Goal: Information Seeking & Learning: Learn about a topic

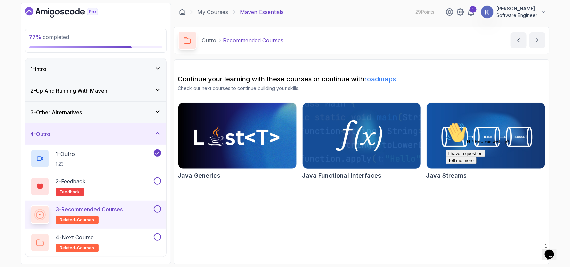
click at [341, 112] on img at bounding box center [361, 135] width 124 height 69
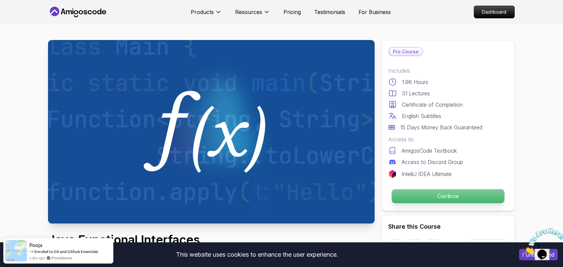
click at [418, 194] on p "Continue" at bounding box center [448, 197] width 113 height 14
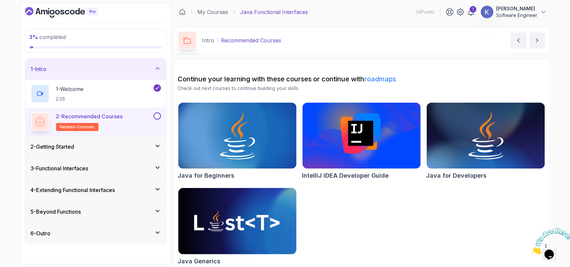
click at [144, 148] on div "2 - Getting Started" at bounding box center [96, 147] width 130 height 8
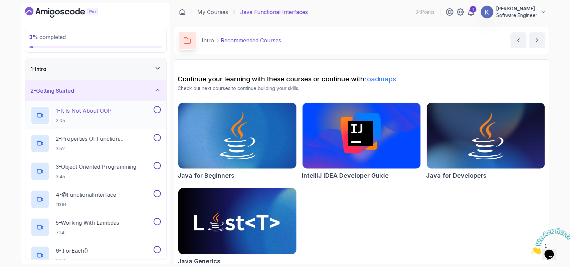
click at [127, 115] on div "1 - It Is Not About OOP 2:05" at bounding box center [91, 115] width 121 height 19
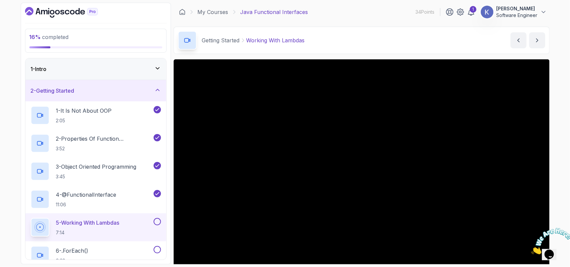
click at [544, 249] on div "1 Opens Chat This icon Opens the chat window." at bounding box center [552, 246] width 16 height 6
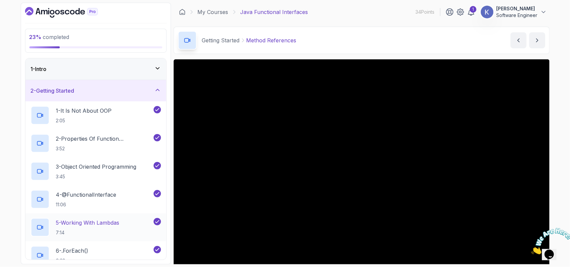
click at [26, 229] on div "5 - Working With Lambdas 7:14" at bounding box center [95, 228] width 141 height 28
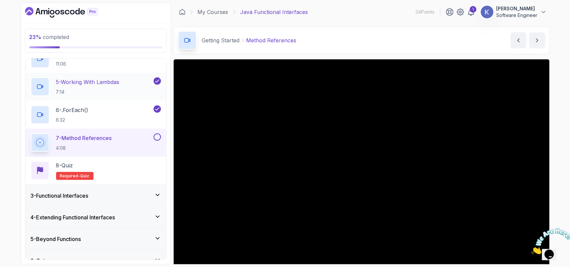
scroll to position [153, 0]
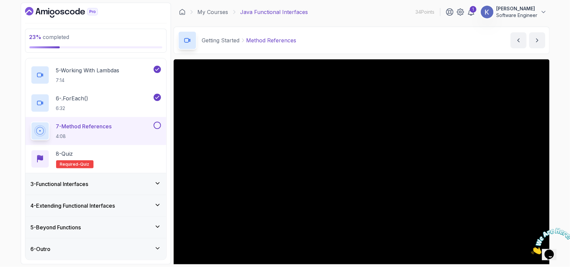
click at [77, 182] on h3 "3 - Functional Interfaces" at bounding box center [60, 184] width 58 height 8
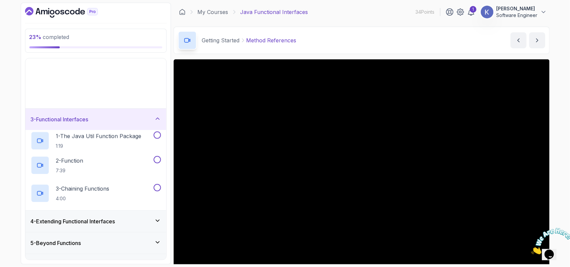
scroll to position [0, 0]
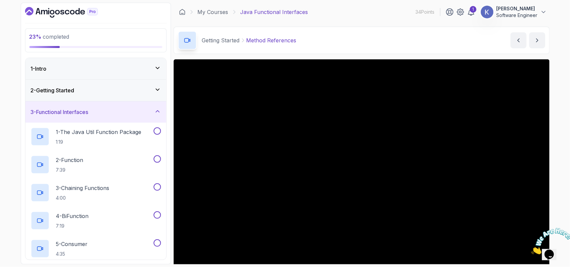
click at [82, 113] on h3 "3 - Functional Interfaces" at bounding box center [60, 112] width 58 height 8
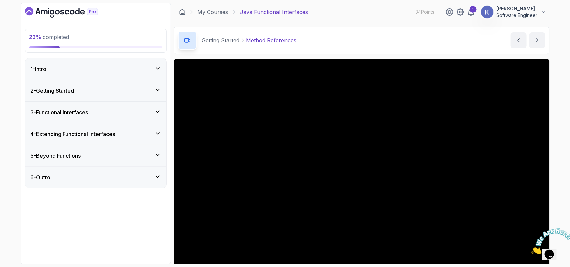
click at [87, 132] on h3 "4 - Extending Functional Interfaces" at bounding box center [73, 134] width 84 height 8
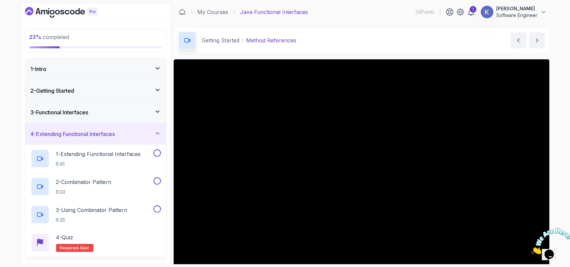
click at [87, 132] on h3 "4 - Extending Functional Interfaces" at bounding box center [73, 134] width 84 height 8
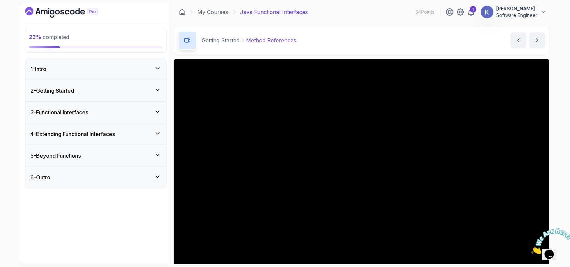
click at [82, 152] on div "5 - Beyond Functions" at bounding box center [95, 155] width 141 height 21
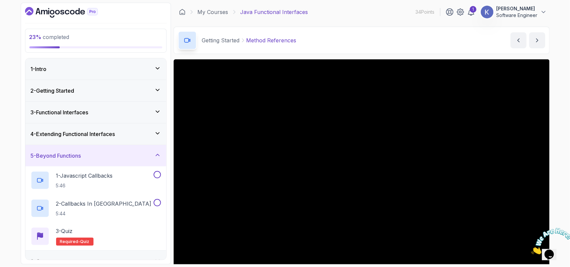
click at [82, 152] on div "5 - Beyond Functions" at bounding box center [95, 155] width 141 height 21
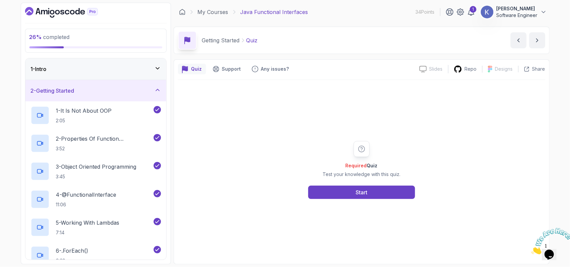
click at [150, 88] on div "2 - Getting Started" at bounding box center [96, 91] width 130 height 8
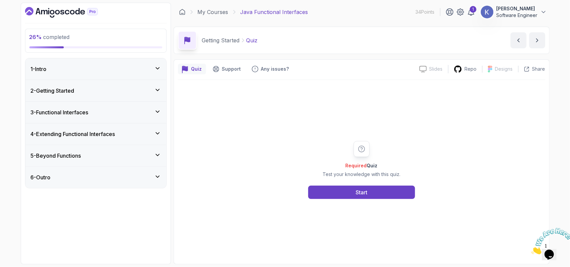
click at [140, 112] on div "3 - Functional Interfaces" at bounding box center [96, 112] width 130 height 8
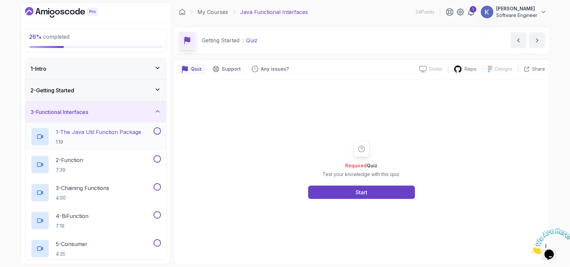
click at [127, 135] on p "1 - The Java Util Function Package" at bounding box center [98, 132] width 85 height 8
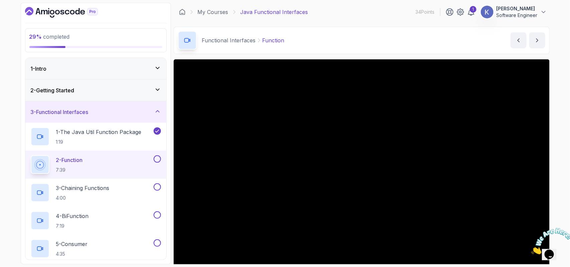
click at [542, 259] on iframe at bounding box center [552, 251] width 21 height 20
click at [27, 169] on div "2 - Function 7:39" at bounding box center [95, 165] width 141 height 28
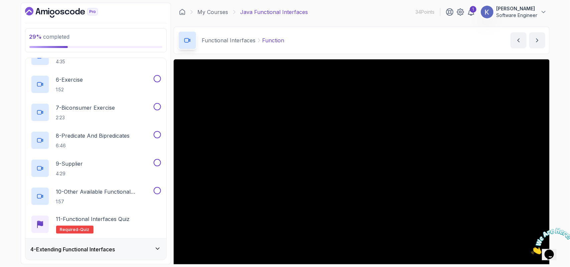
scroll to position [237, 0]
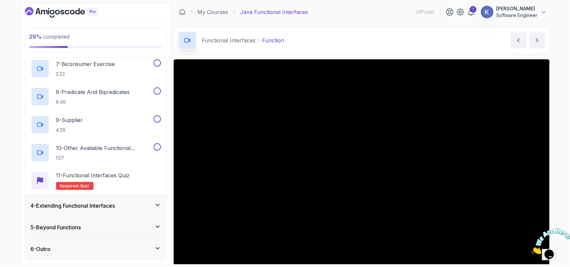
click at [29, 201] on div "4 - Extending Functional Interfaces" at bounding box center [95, 205] width 141 height 21
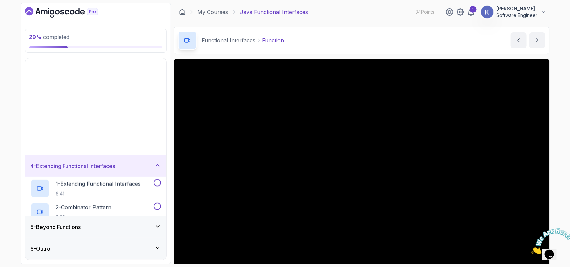
scroll to position [0, 0]
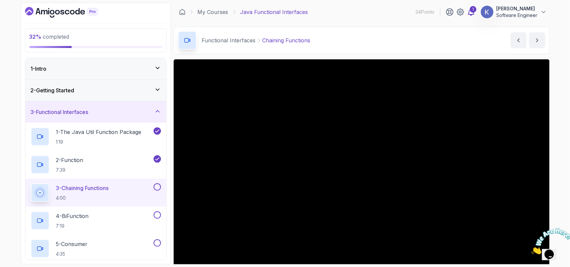
click at [470, 12] on icon at bounding box center [471, 12] width 8 height 8
click at [542, 260] on iframe at bounding box center [552, 251] width 21 height 20
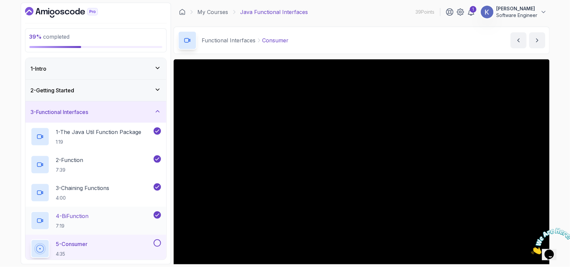
click at [26, 220] on div "4 - BiFunction 7:19" at bounding box center [95, 221] width 141 height 28
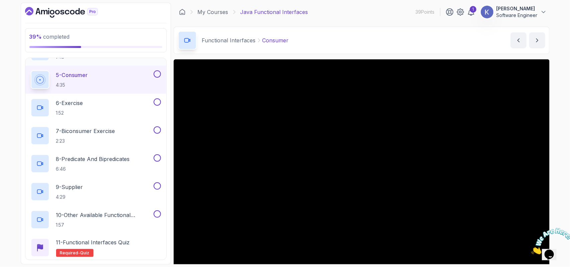
scroll to position [176, 0]
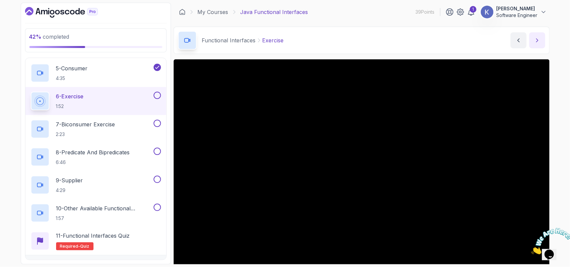
click at [538, 38] on icon "next content" at bounding box center [537, 40] width 7 height 7
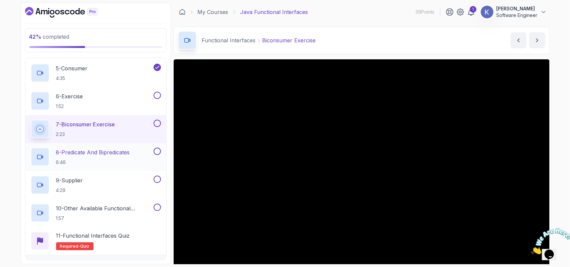
click at [108, 162] on p "6:46" at bounding box center [93, 162] width 74 height 7
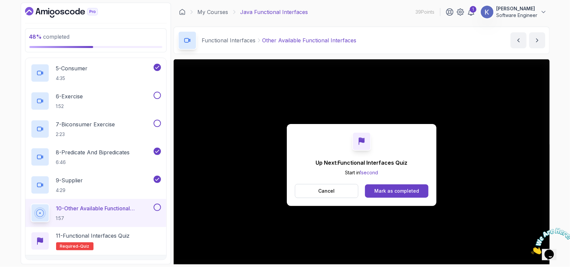
click at [22, 212] on div "48 % completed 1 - Intro 2 - Getting Started 3 - Functional Interfaces 1 - The …" at bounding box center [96, 134] width 150 height 262
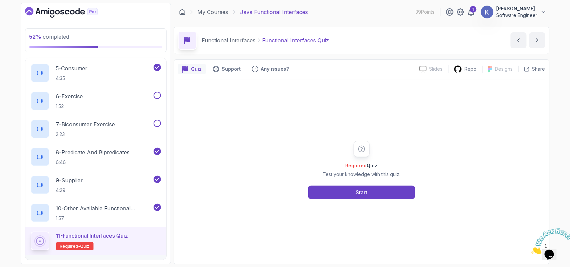
click at [22, 212] on div "52 % completed 1 - Intro 2 - Getting Started 3 - Functional Interfaces 1 - The …" at bounding box center [96, 134] width 150 height 262
click at [27, 243] on div "11 - Functional Interfaces Quiz Required- quiz" at bounding box center [95, 241] width 141 height 28
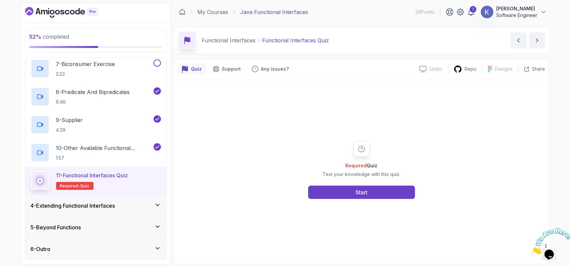
click at [109, 202] on h3 "4 - Extending Functional Interfaces" at bounding box center [73, 206] width 84 height 8
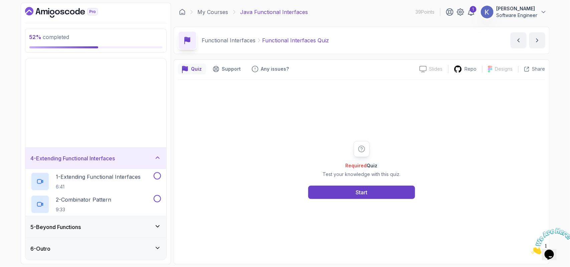
scroll to position [0, 0]
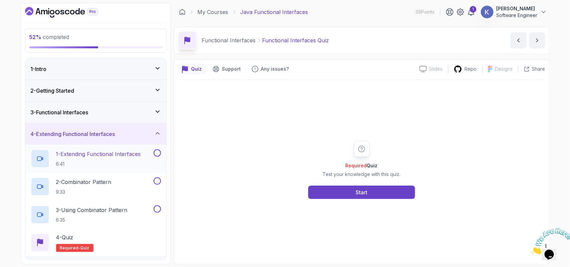
click at [120, 160] on h2 "1 - Extending Functional Interfaces 6:41" at bounding box center [98, 158] width 85 height 17
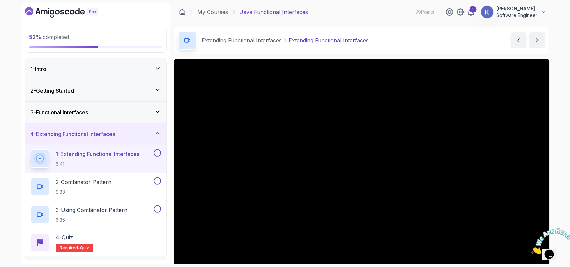
click at [26, 161] on div "1 - Extending Functional Interfaces 6:41" at bounding box center [95, 159] width 141 height 28
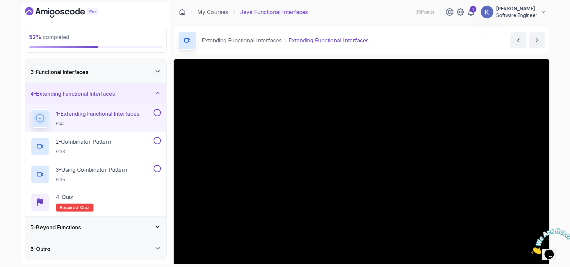
click at [134, 251] on div "6 - Outro" at bounding box center [96, 249] width 130 height 8
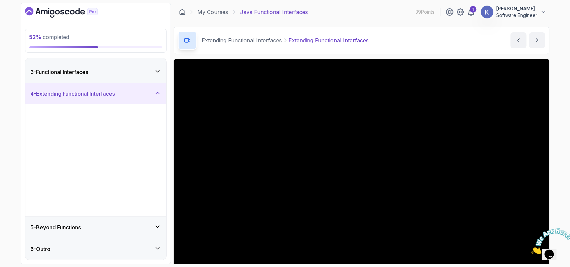
scroll to position [0, 0]
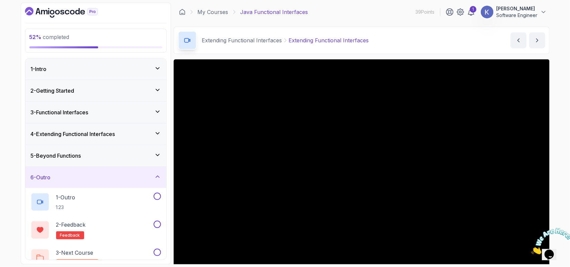
click at [151, 173] on div "6 - Outro" at bounding box center [95, 177] width 141 height 21
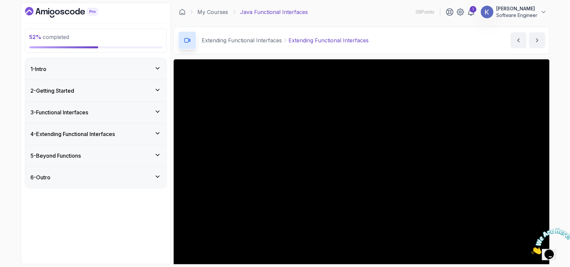
click at [144, 158] on div "5 - Beyond Functions" at bounding box center [96, 156] width 130 height 8
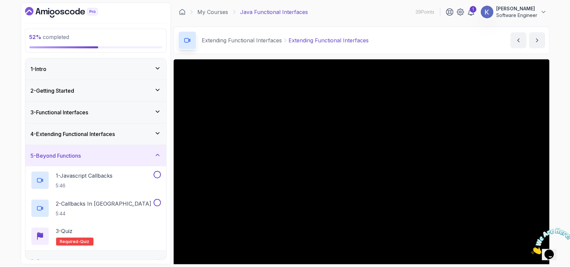
click at [133, 138] on div "4 - Extending Functional Interfaces" at bounding box center [96, 134] width 130 height 8
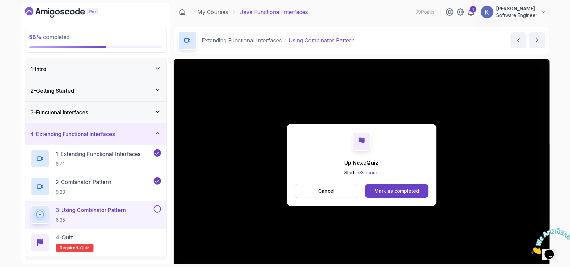
click at [29, 210] on div "3 - Using Combinator Pattern 6:35" at bounding box center [95, 215] width 141 height 28
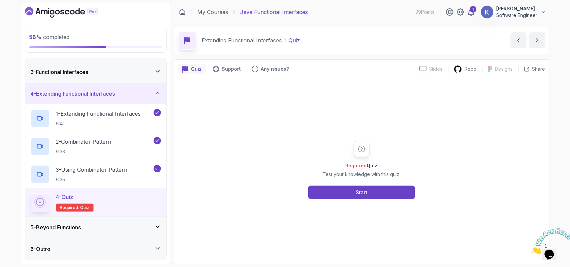
click at [104, 223] on div "5 - Beyond Functions" at bounding box center [95, 227] width 141 height 21
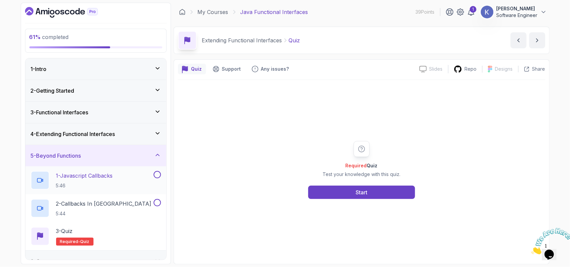
click at [134, 181] on div "1 - Javascript Callbacks 5:46" at bounding box center [91, 180] width 121 height 19
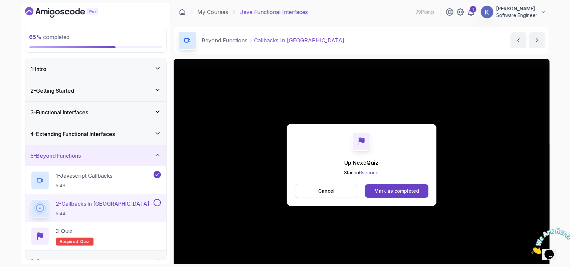
drag, startPoint x: 274, startPoint y: 242, endPoint x: 219, endPoint y: 232, distance: 56.0
click at [219, 232] on div "Up Next: Quiz Start in 6 second Cancel Mark as completed" at bounding box center [362, 164] width 376 height 211
click at [22, 181] on div "65 % completed 1 - Intro 2 - Getting Started 3 - Functional Interfaces 4 - Exte…" at bounding box center [96, 134] width 150 height 262
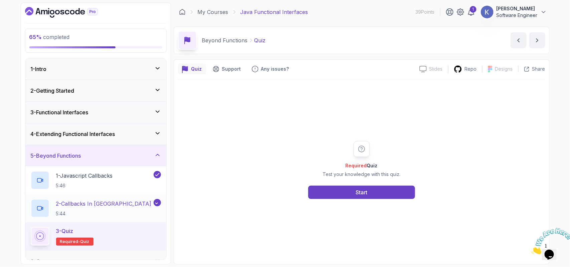
click at [28, 211] on div "2 - Callbacks In Java 5:44" at bounding box center [95, 209] width 141 height 28
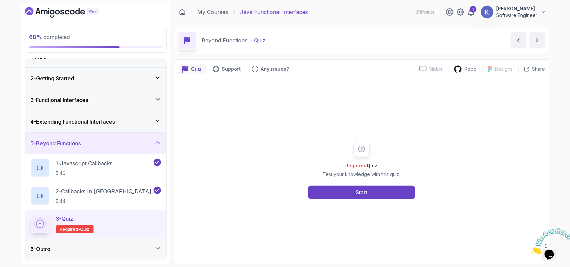
click at [54, 256] on div "6 - Outro" at bounding box center [95, 249] width 141 height 21
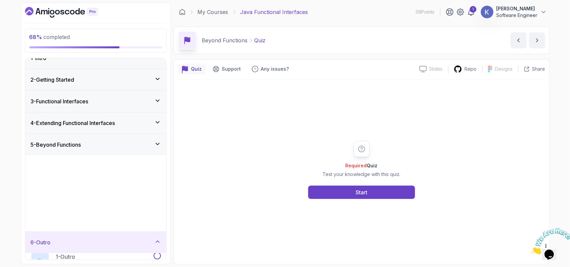
scroll to position [0, 0]
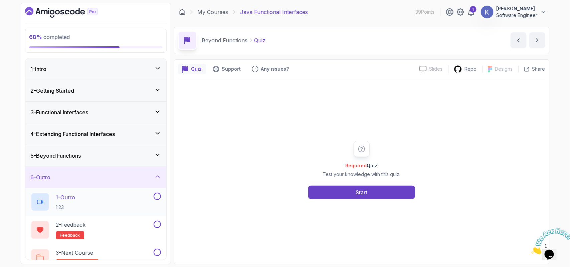
click at [80, 205] on div "1 - Outro 1:23" at bounding box center [91, 202] width 121 height 19
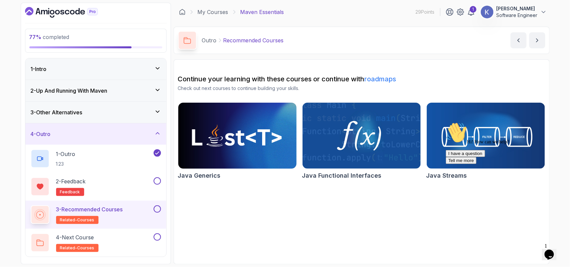
click at [239, 119] on img at bounding box center [237, 135] width 124 height 69
click at [448, 139] on div "Hi! How can we help? I have a question Tell me more" at bounding box center [505, 143] width 120 height 42
click at [470, 128] on div "Hi! How can we help? I have a question Tell me more" at bounding box center [505, 143] width 120 height 42
click at [486, 159] on div "Hi! How can we help? I have a question Tell me more" at bounding box center [505, 143] width 120 height 42
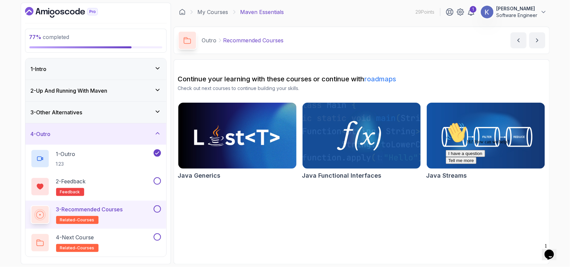
click at [478, 161] on div "Hi! How can we help? I have a question Tell me more" at bounding box center [505, 143] width 120 height 42
click at [457, 164] on div "Hi! How can we help? I have a question Tell me more" at bounding box center [505, 143] width 120 height 42
